Goal: Navigation & Orientation: Go to known website

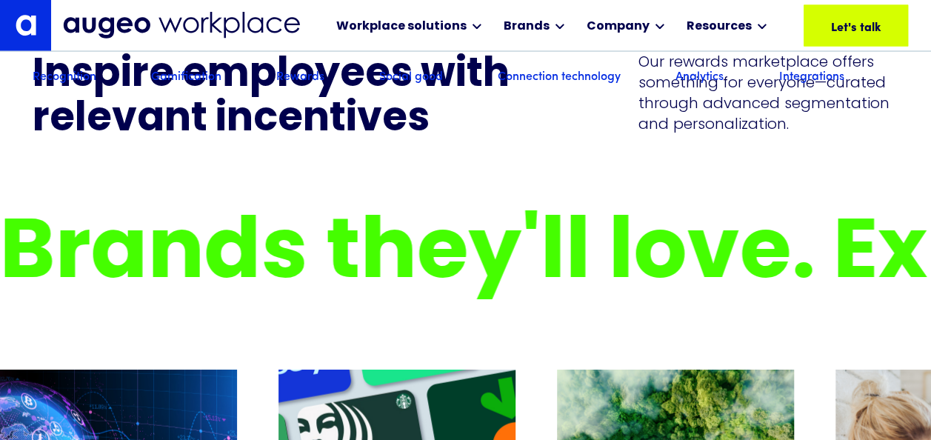
scroll to position [484, 0]
